Goal: Navigation & Orientation: Find specific page/section

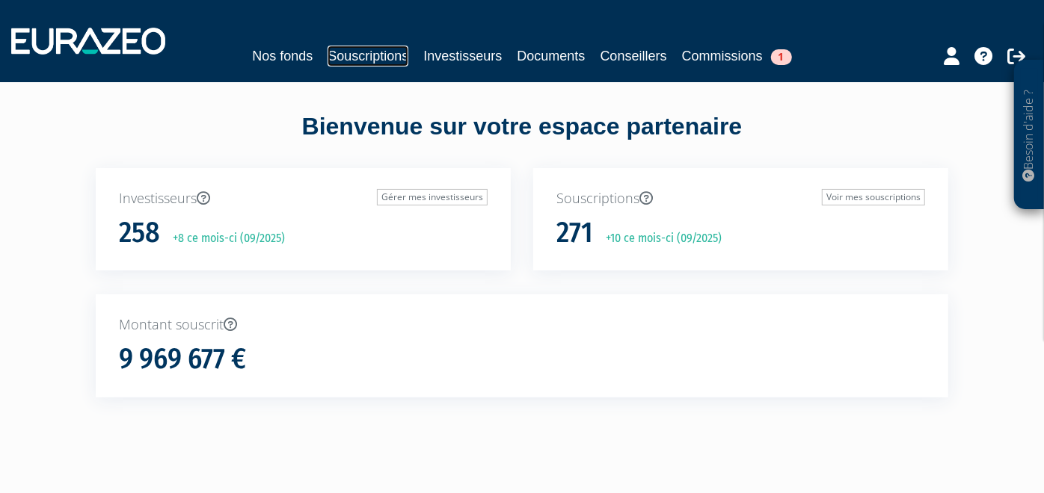
click at [390, 53] on link "Souscriptions" at bounding box center [367, 56] width 81 height 21
